Goal: Find specific page/section: Find specific page/section

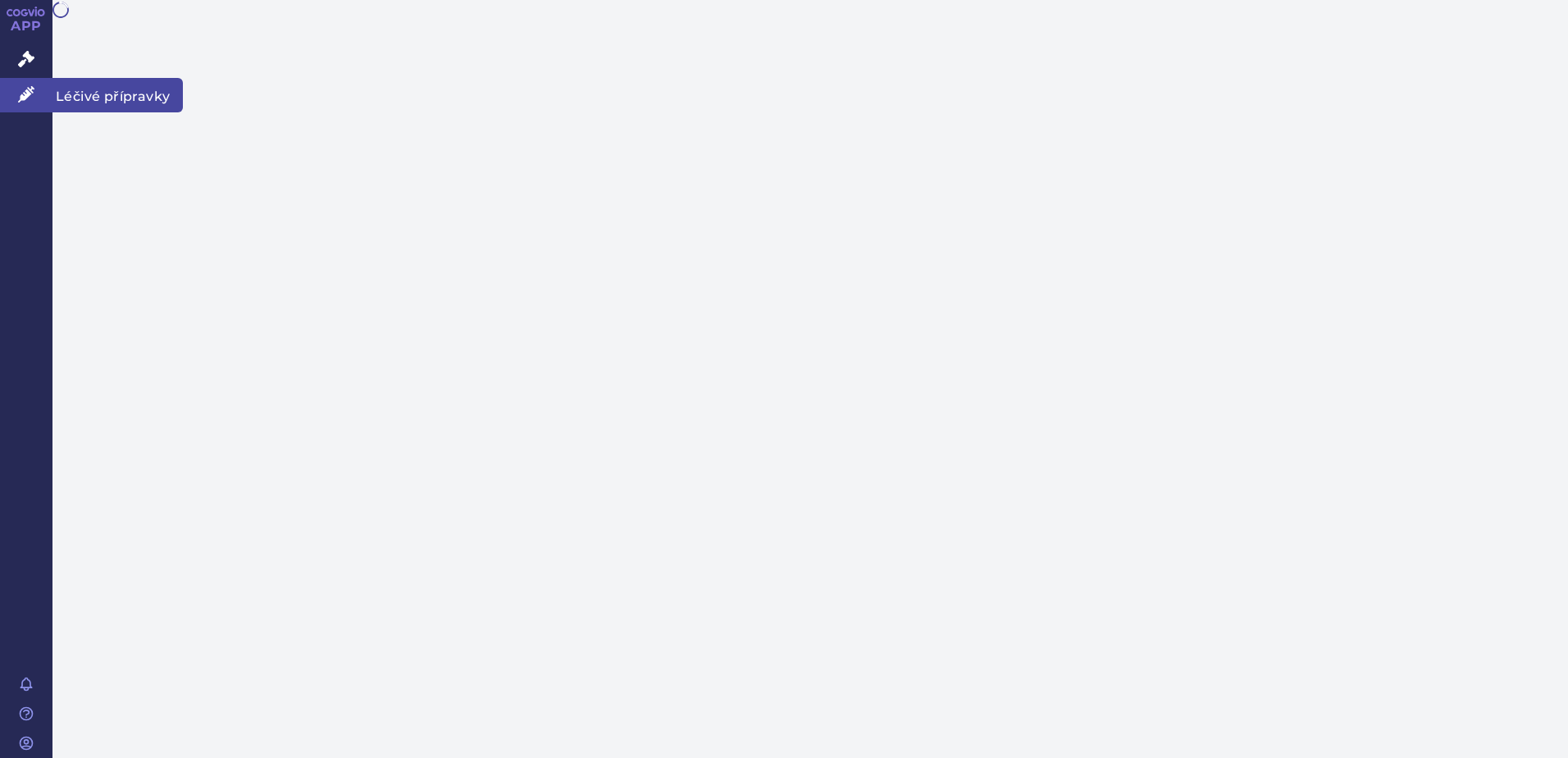
click at [23, 97] on icon at bounding box center [26, 94] width 17 height 17
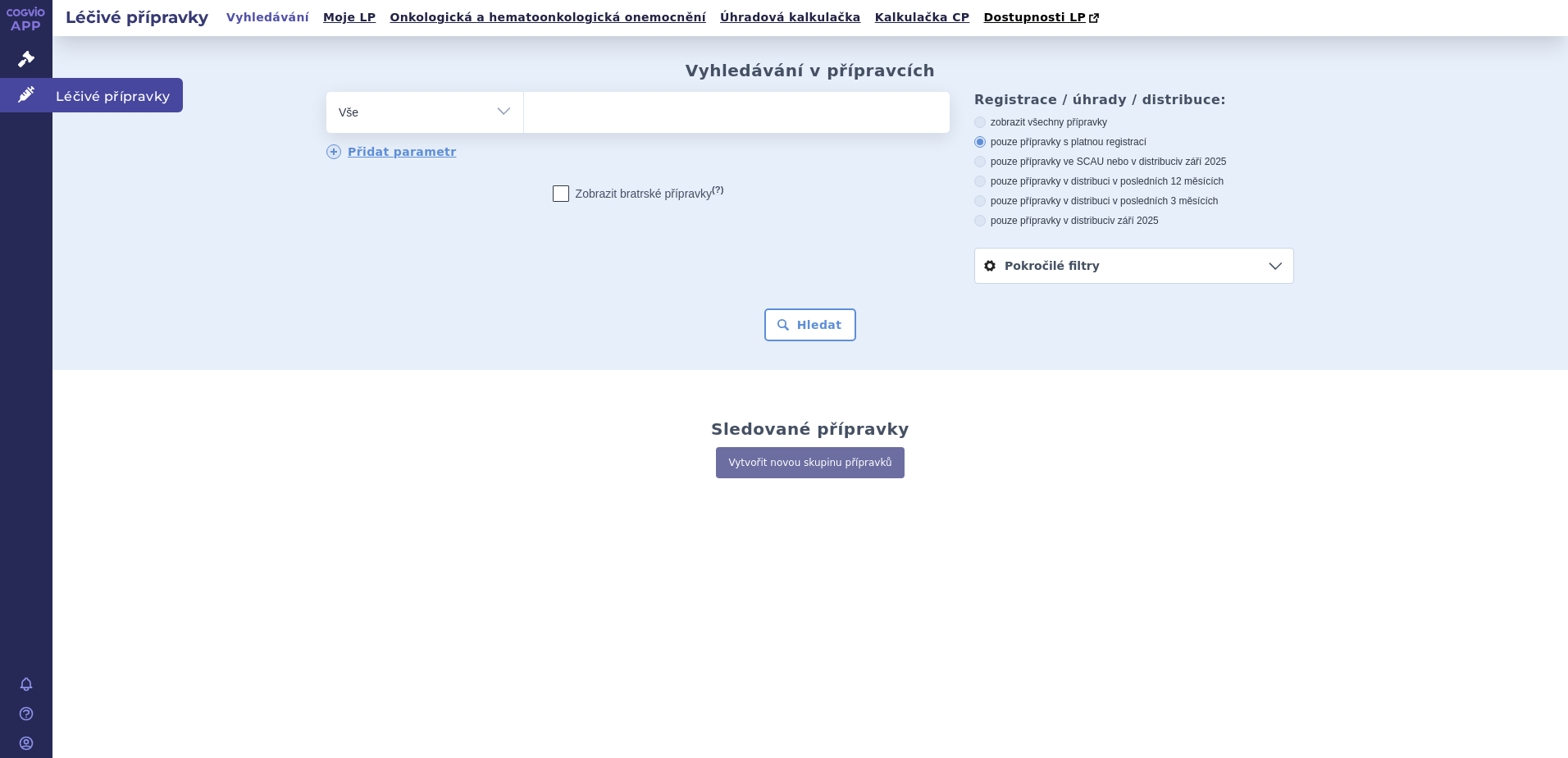
click at [29, 96] on icon at bounding box center [26, 94] width 17 height 17
click at [39, 8] on icon at bounding box center [26, 12] width 39 height 10
